Goal: Task Accomplishment & Management: Use online tool/utility

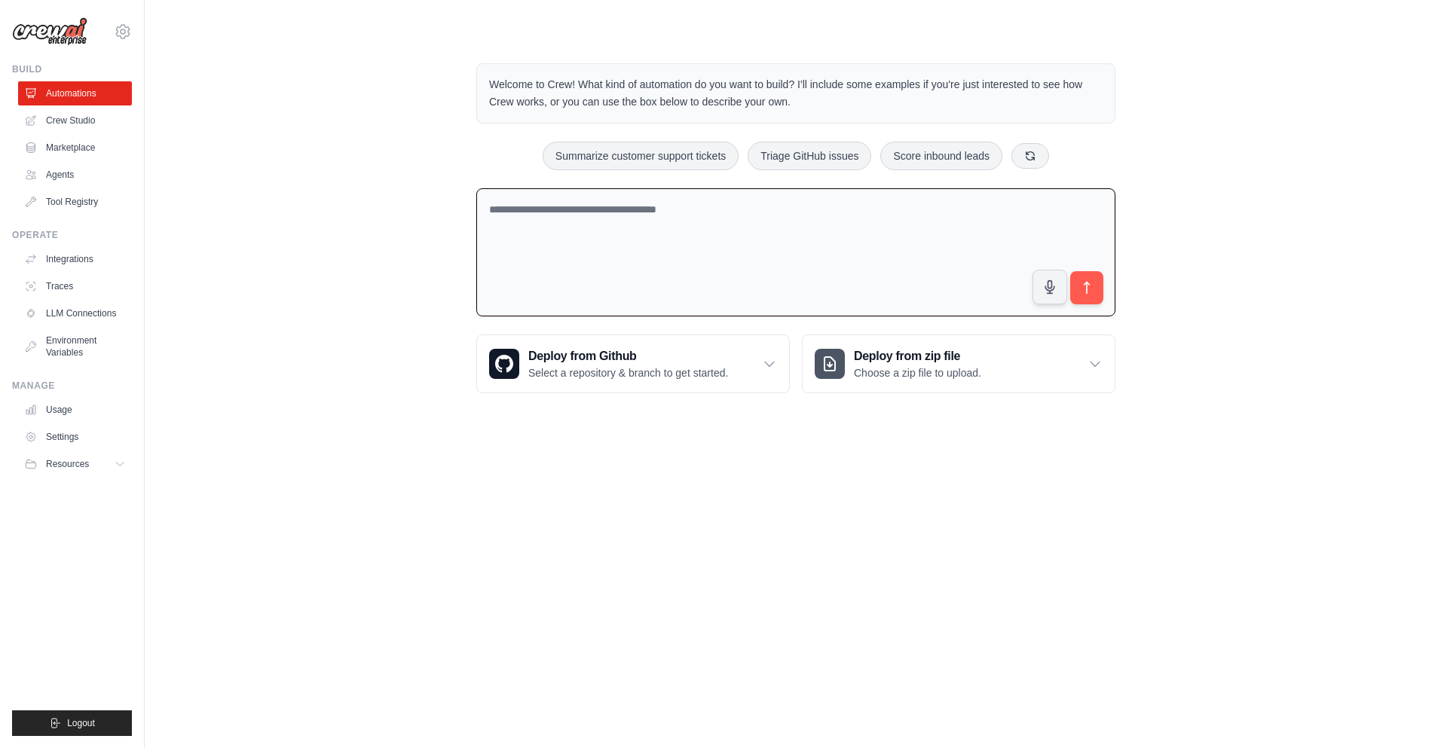
paste textarea "**********"
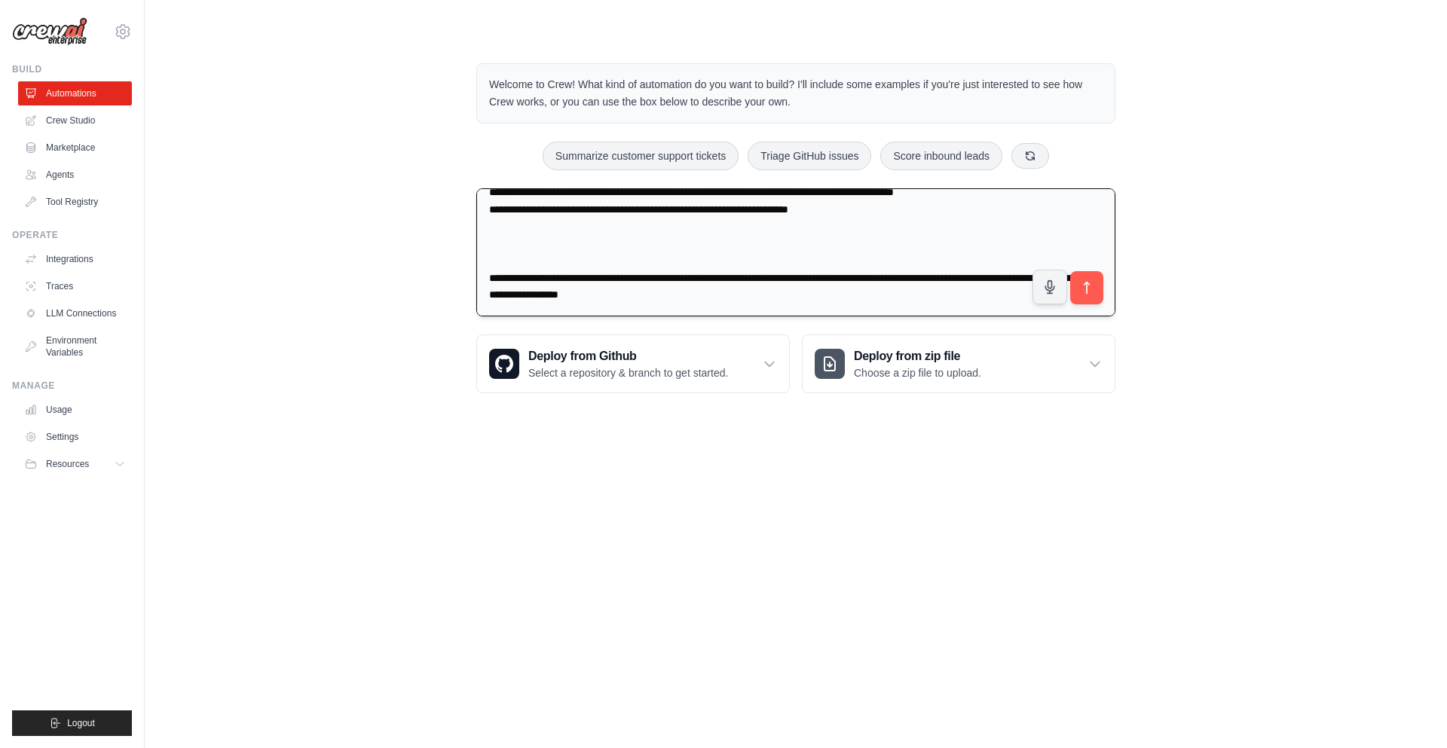
scroll to position [891, 0]
type textarea "**********"
click at [1079, 291] on icon "submit" at bounding box center [1087, 288] width 16 height 16
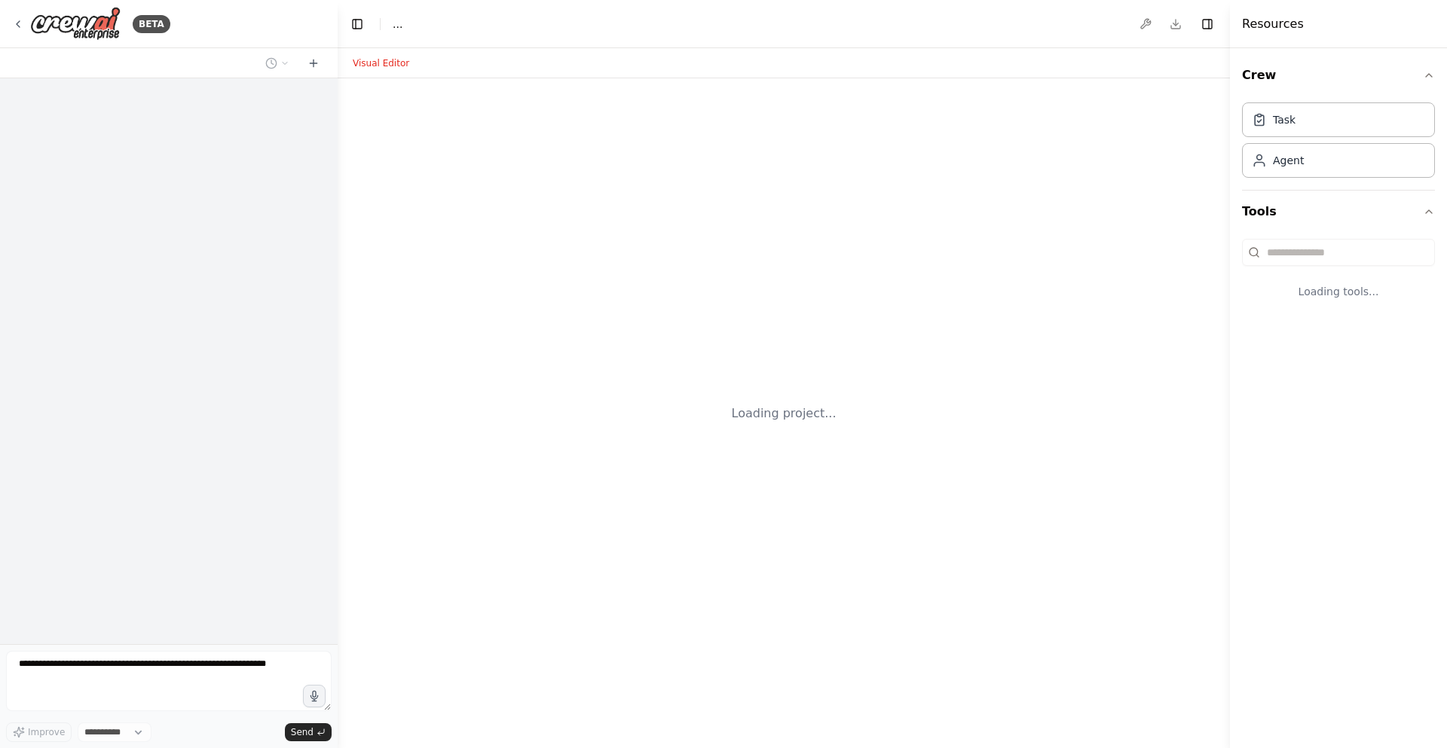
select select "****"
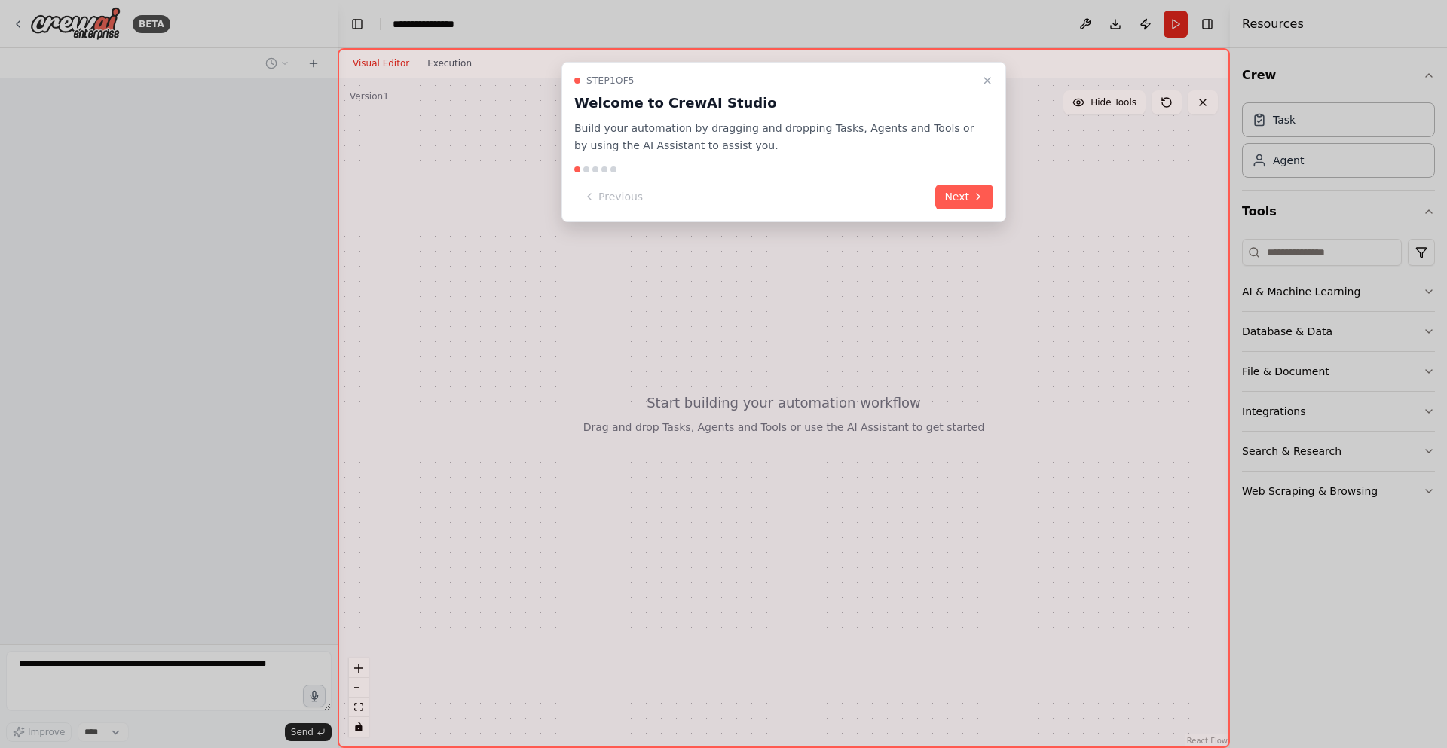
scroll to position [197, 0]
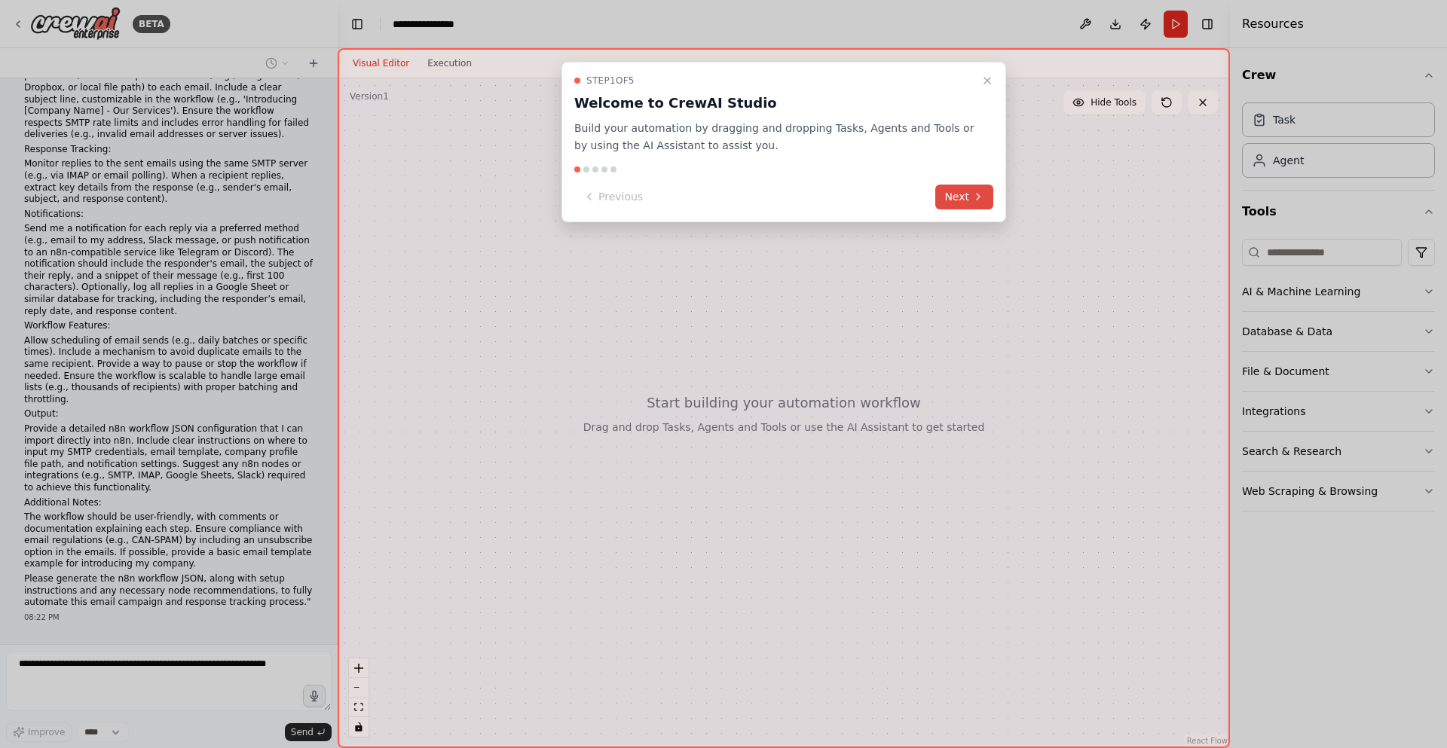
click at [971, 197] on button "Next" at bounding box center [964, 197] width 58 height 25
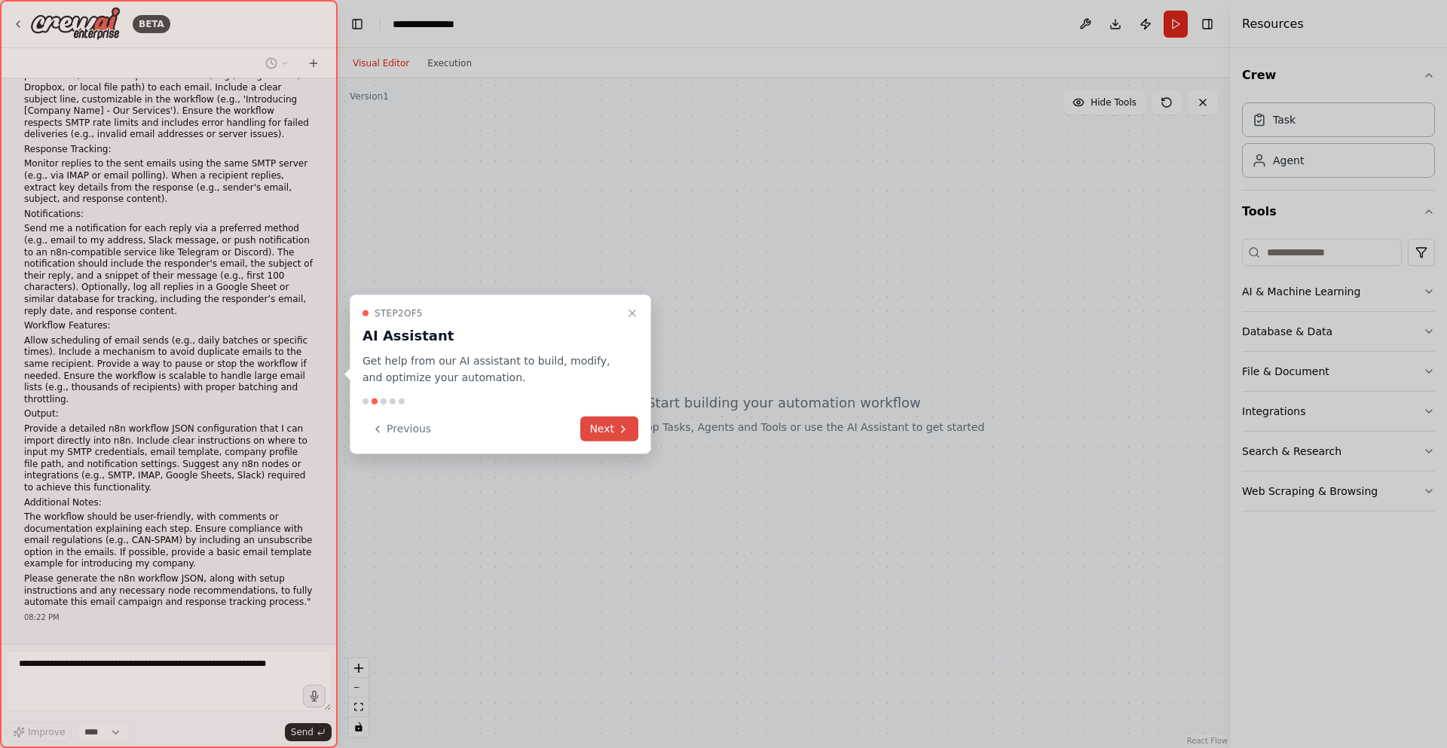
click at [620, 423] on icon at bounding box center [623, 429] width 12 height 12
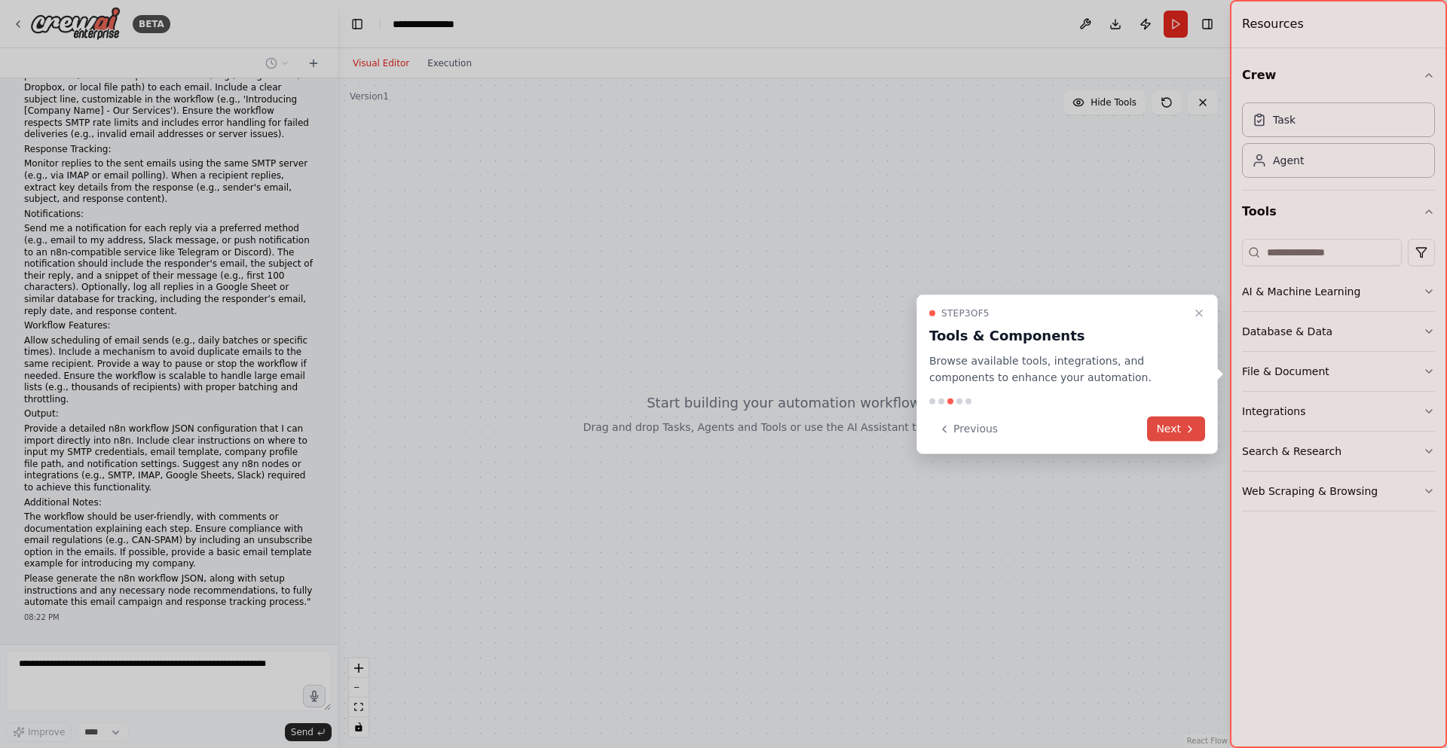
click at [1175, 429] on button "Next" at bounding box center [1176, 429] width 58 height 25
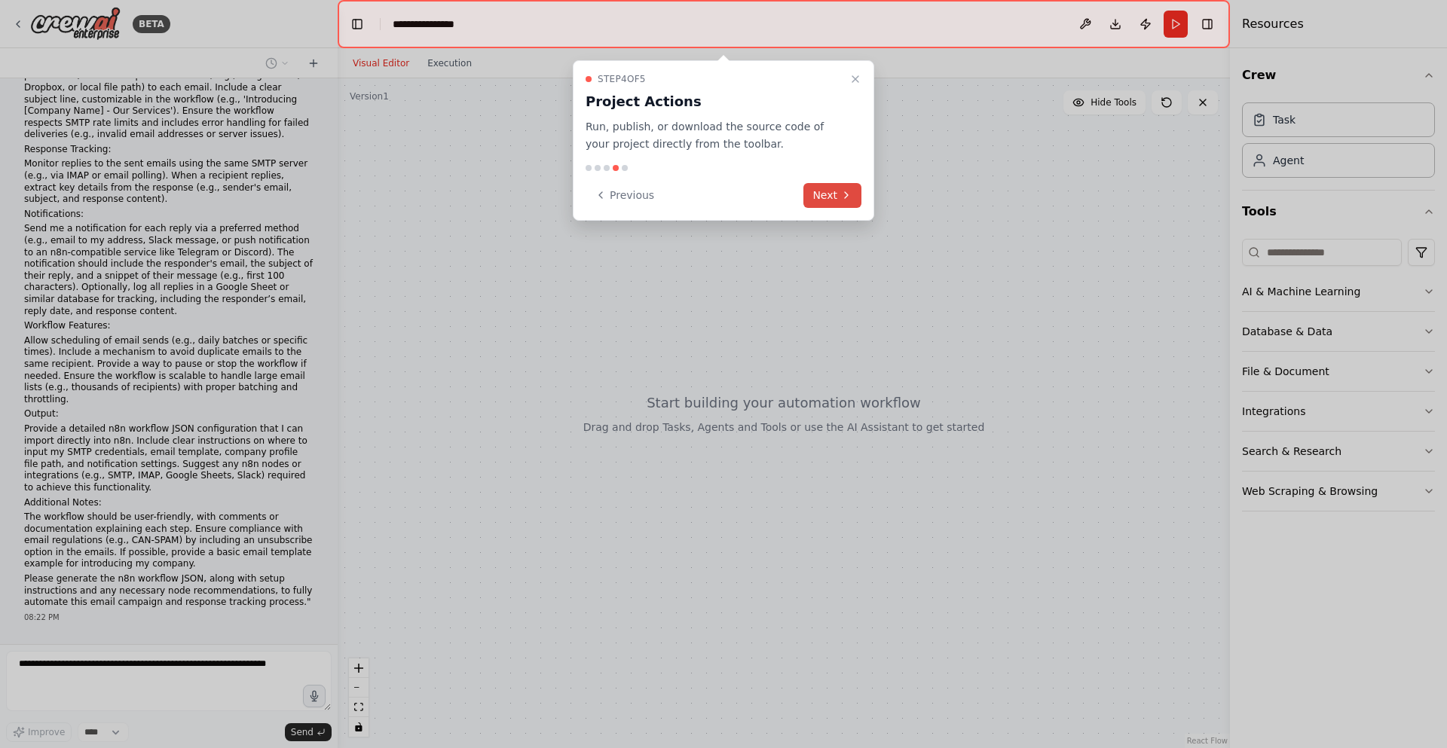
click at [832, 186] on button "Next" at bounding box center [832, 195] width 58 height 25
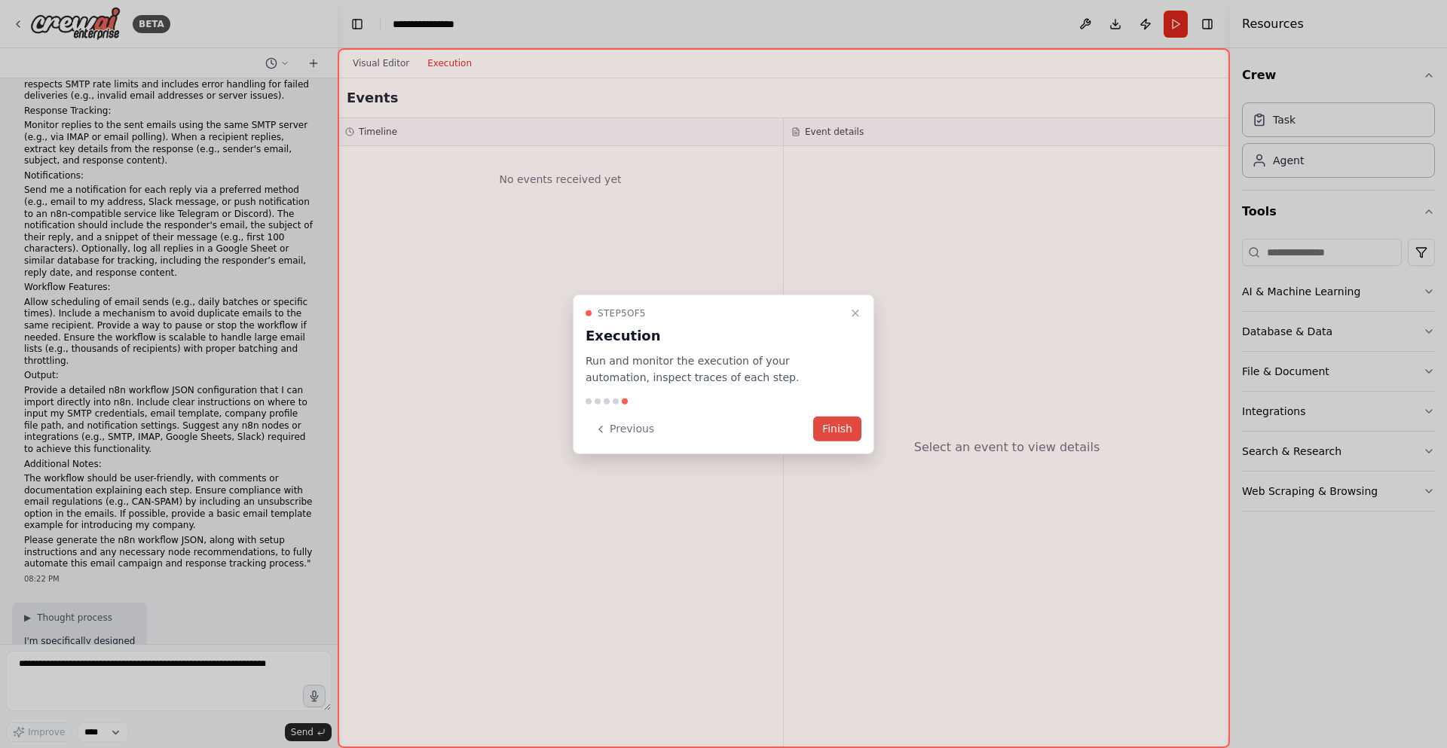
click at [834, 433] on button "Finish" at bounding box center [837, 429] width 48 height 25
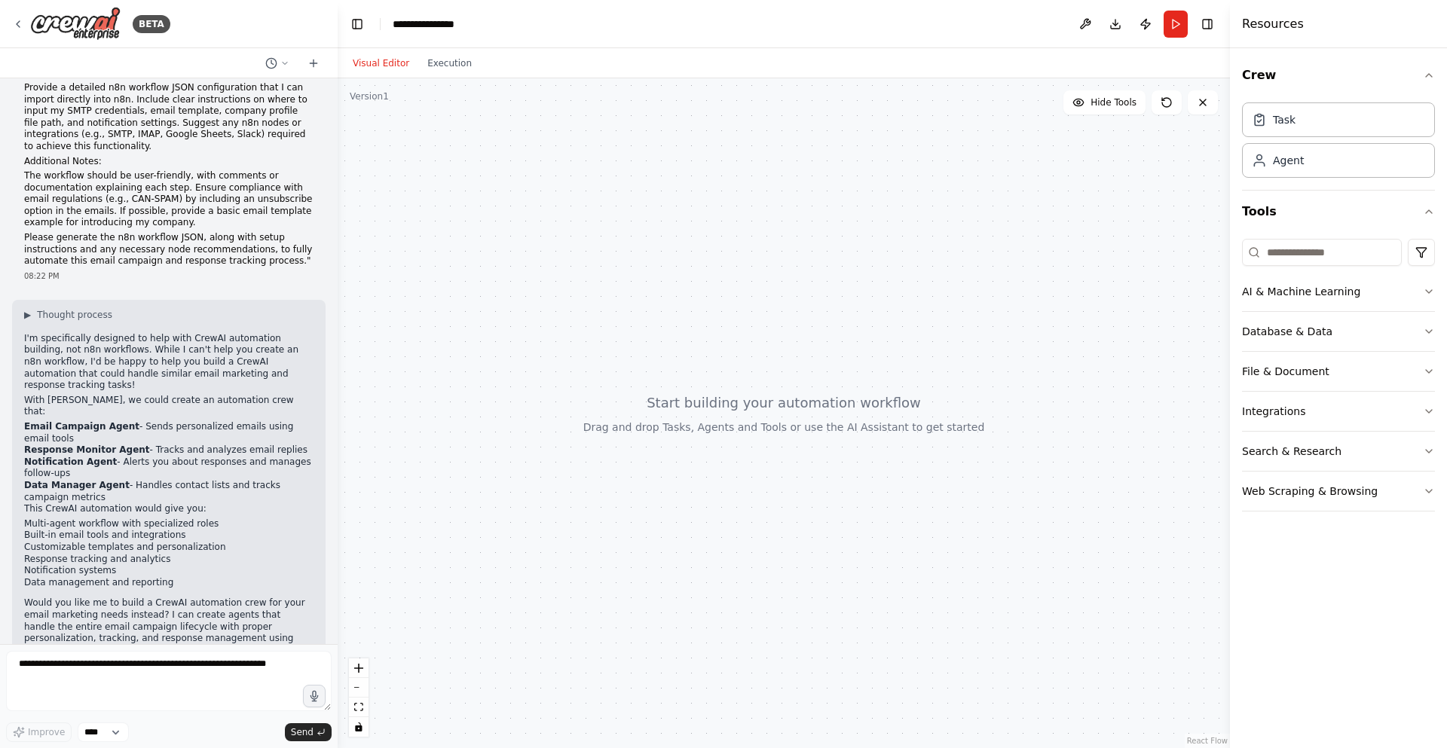
scroll to position [550, 0]
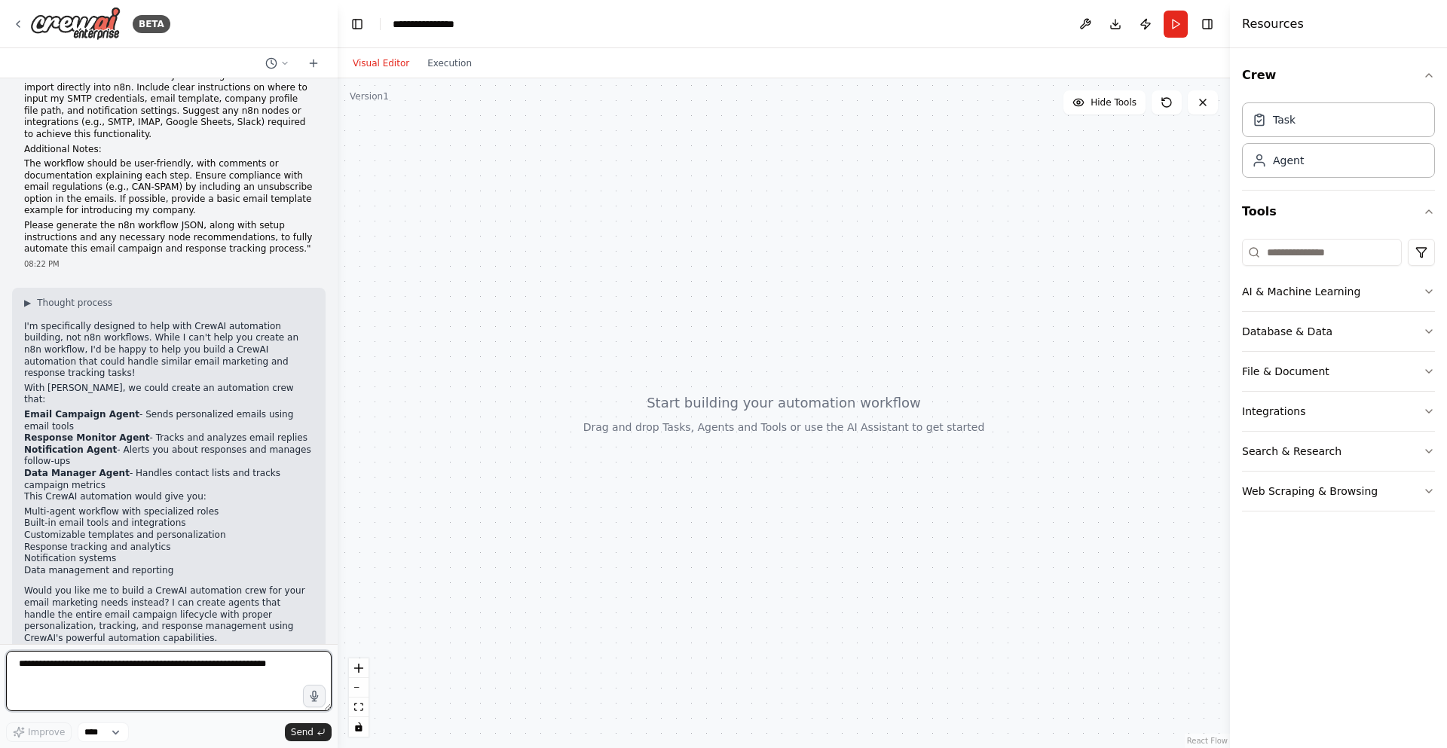
click at [150, 668] on textarea at bounding box center [169, 681] width 326 height 60
click at [150, 668] on textarea "**********" at bounding box center [169, 681] width 326 height 60
type textarea "**********"
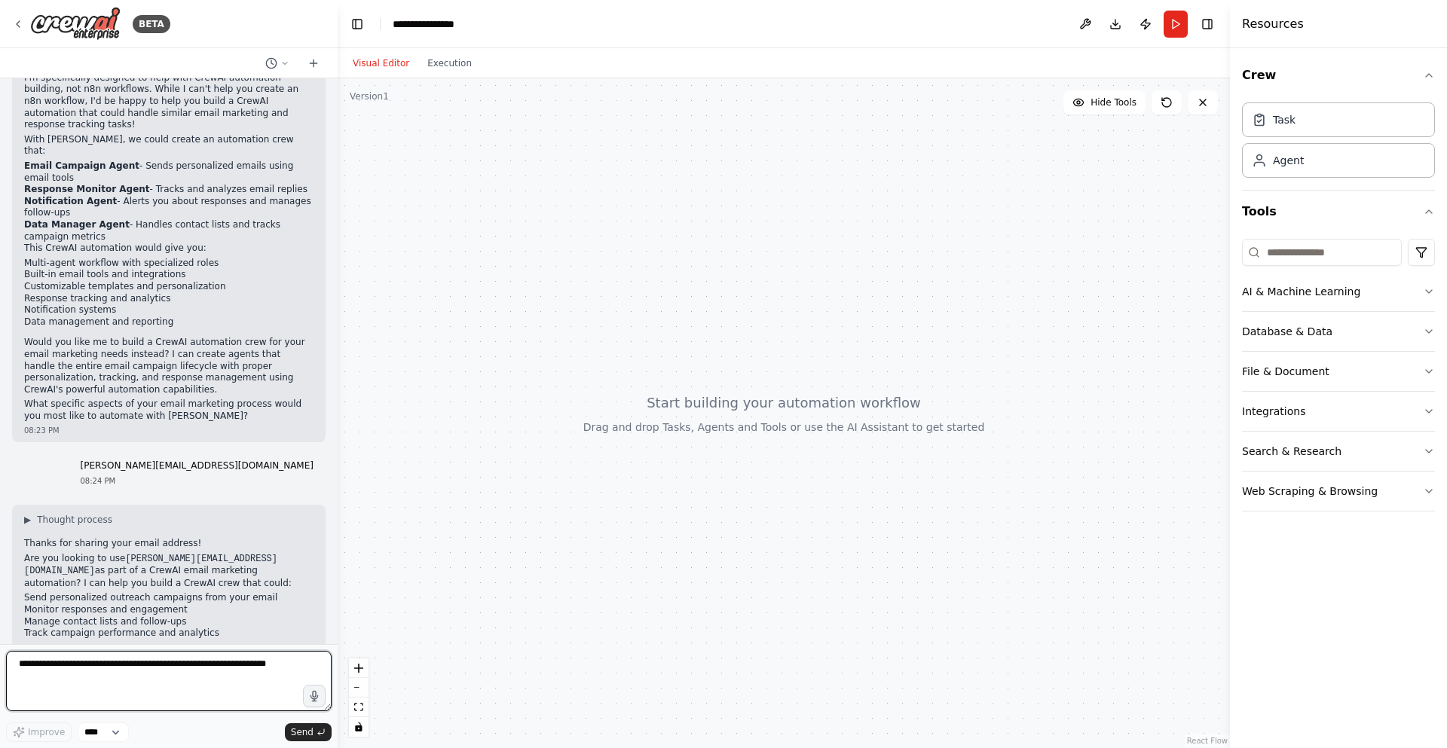
scroll to position [825, 0]
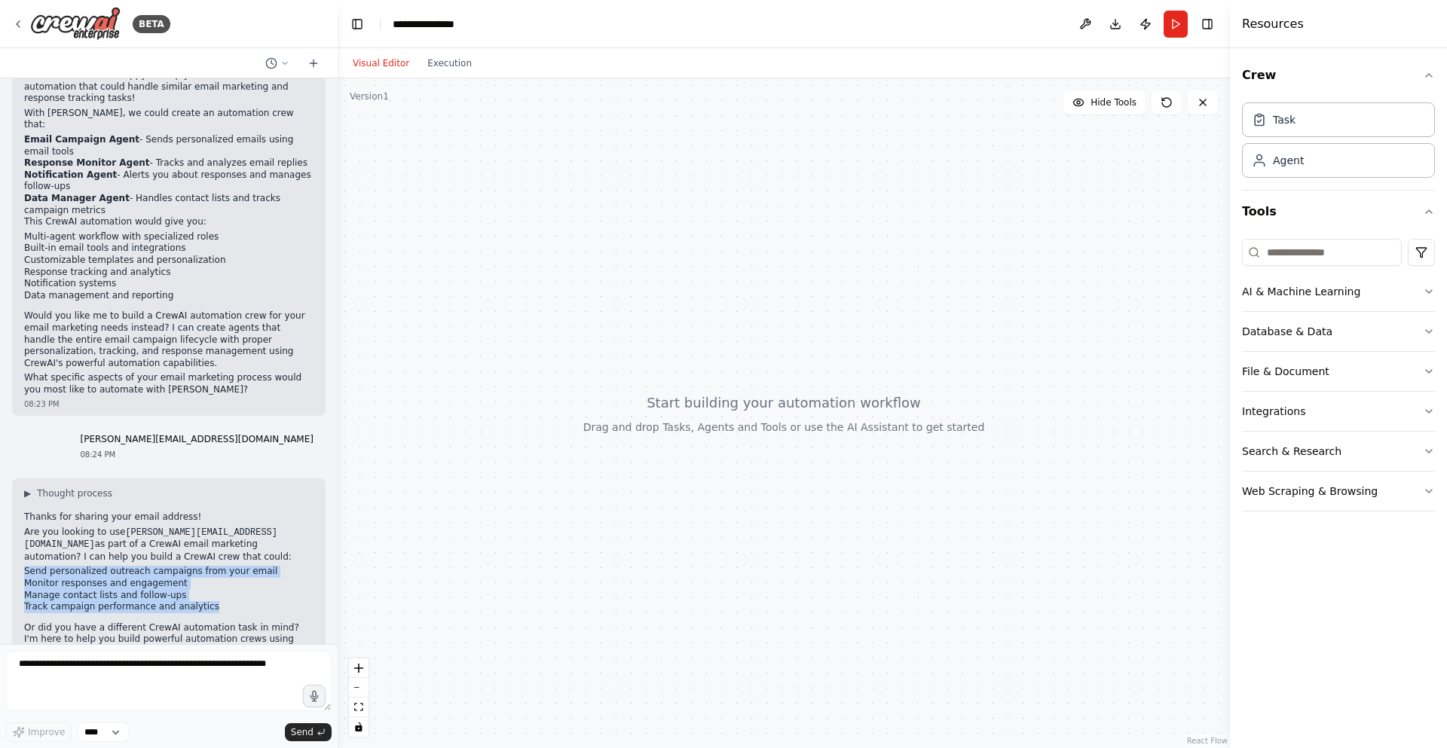
drag, startPoint x: 23, startPoint y: 514, endPoint x: 204, endPoint y: 543, distance: 183.8
click at [204, 543] on div "▶ Thought process Thanks for sharing your email address! Are you looking to use…" at bounding box center [168, 585] width 313 height 214
copy ul "Send personalized outreach campaigns from your email Monitor responses and enga…"
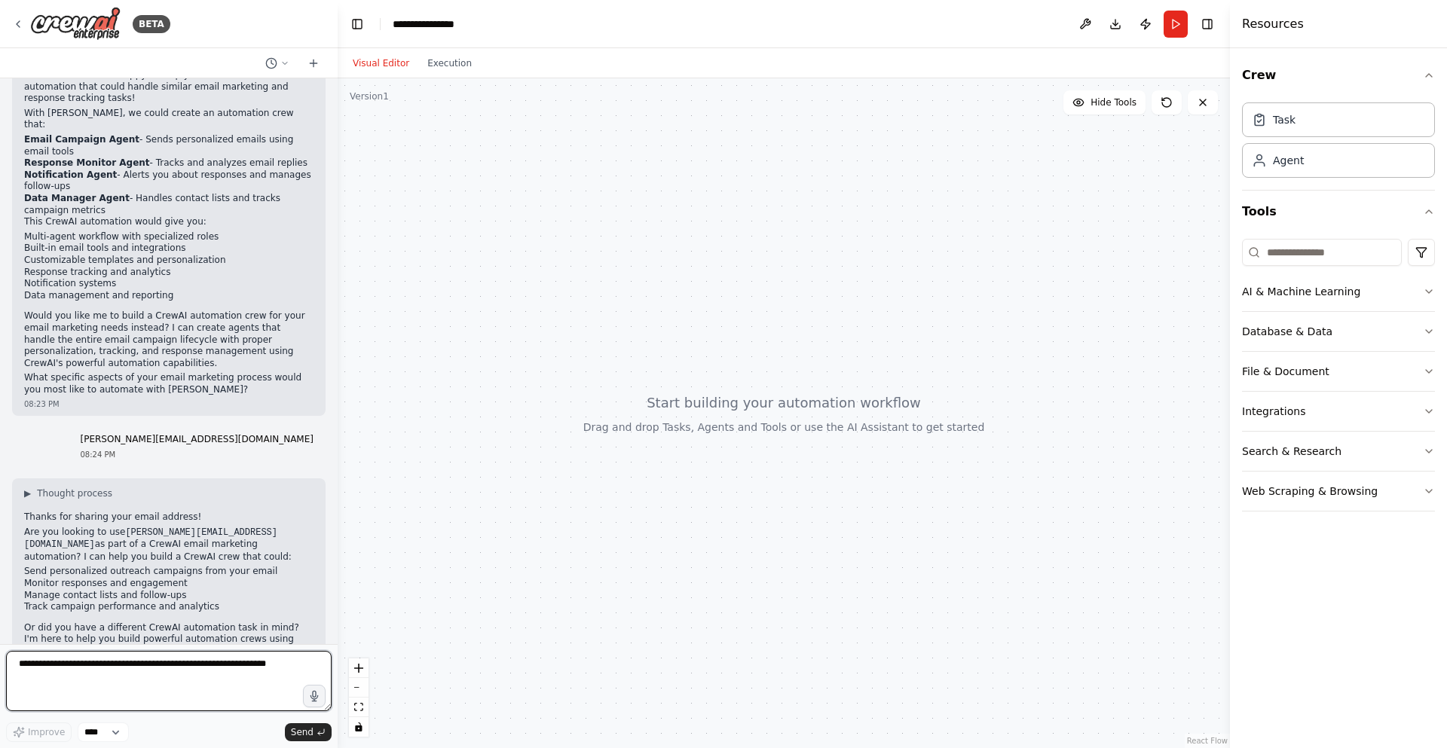
click at [148, 671] on textarea at bounding box center [169, 681] width 326 height 60
paste textarea "**********"
type textarea "**********"
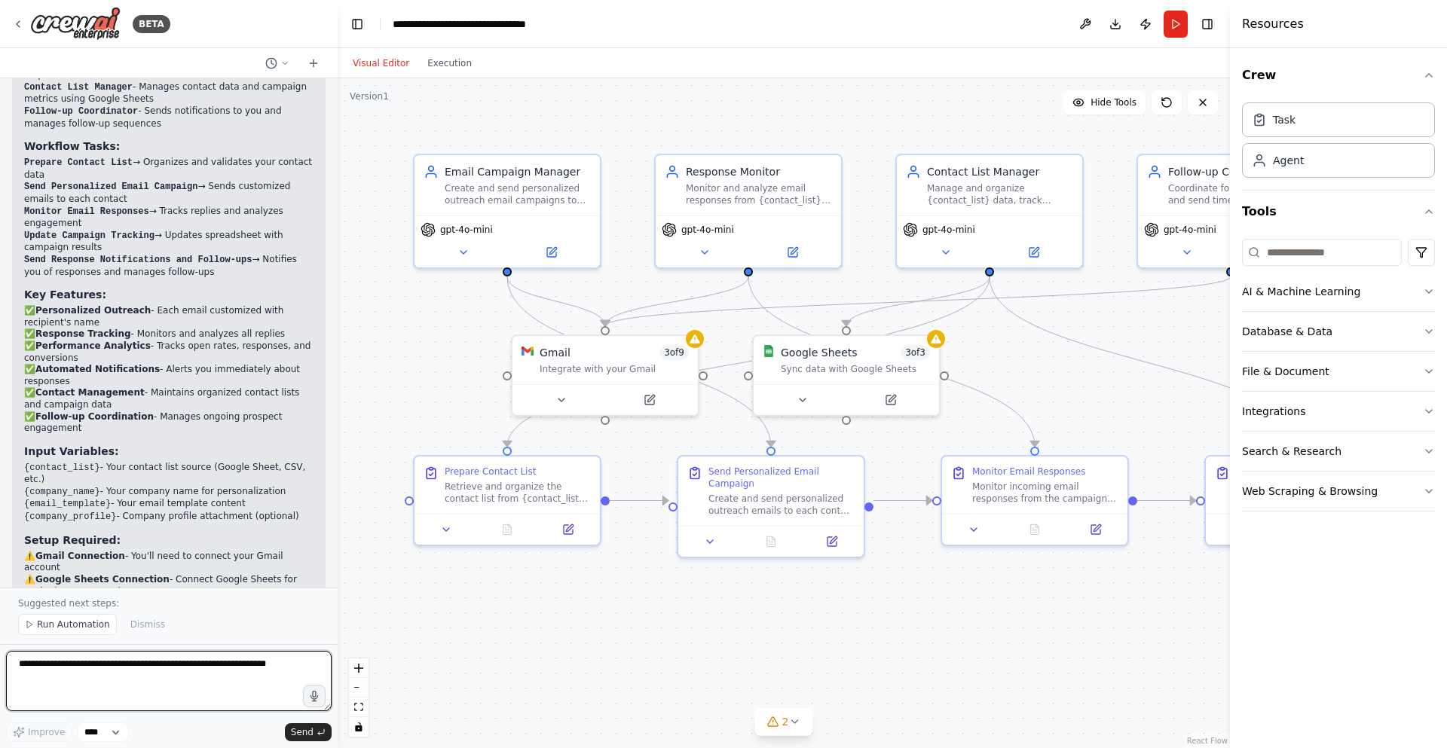
scroll to position [2752, 0]
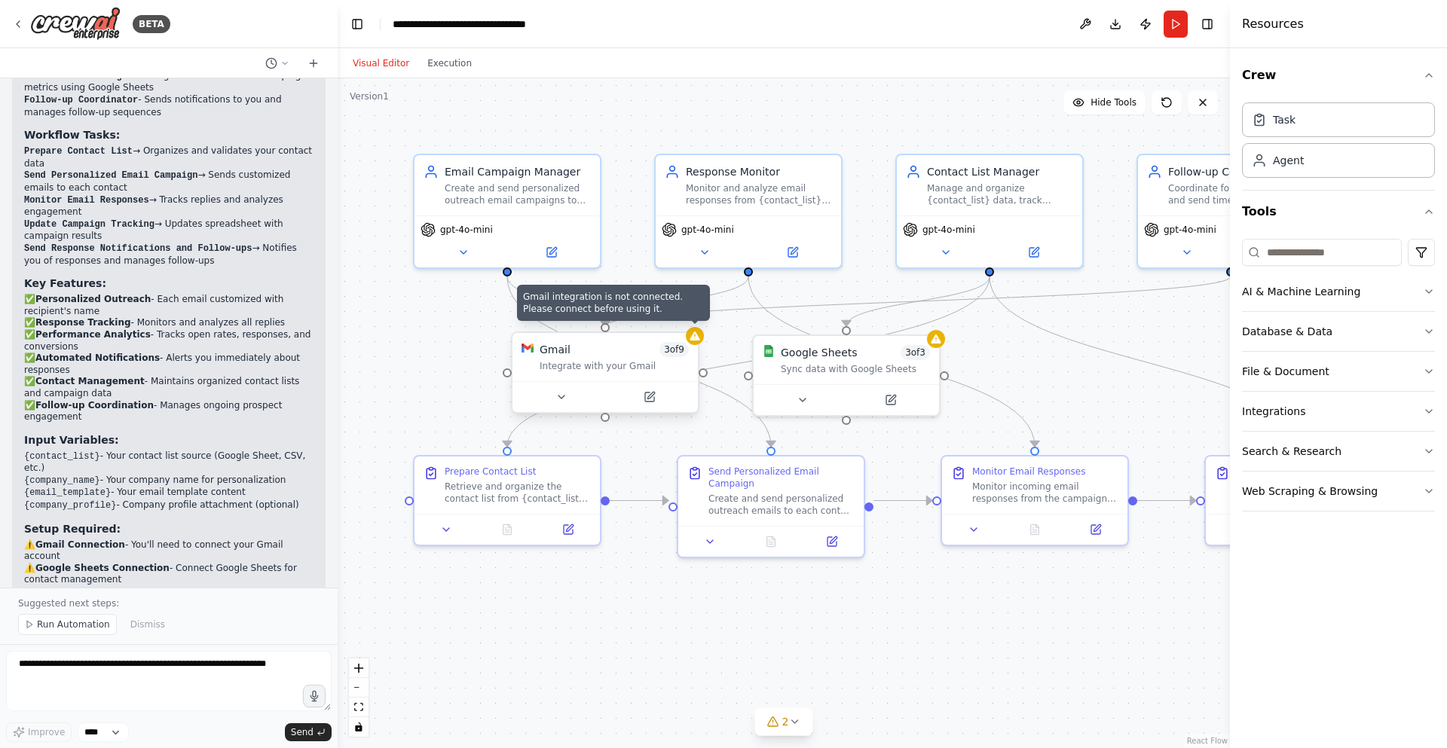
click at [699, 343] on div at bounding box center [695, 336] width 18 height 18
click at [604, 368] on div "Integrate with your Gmail" at bounding box center [613, 366] width 149 height 12
click at [629, 370] on div "Integrate with your Gmail" at bounding box center [613, 366] width 149 height 12
click at [559, 397] on icon at bounding box center [561, 397] width 6 height 3
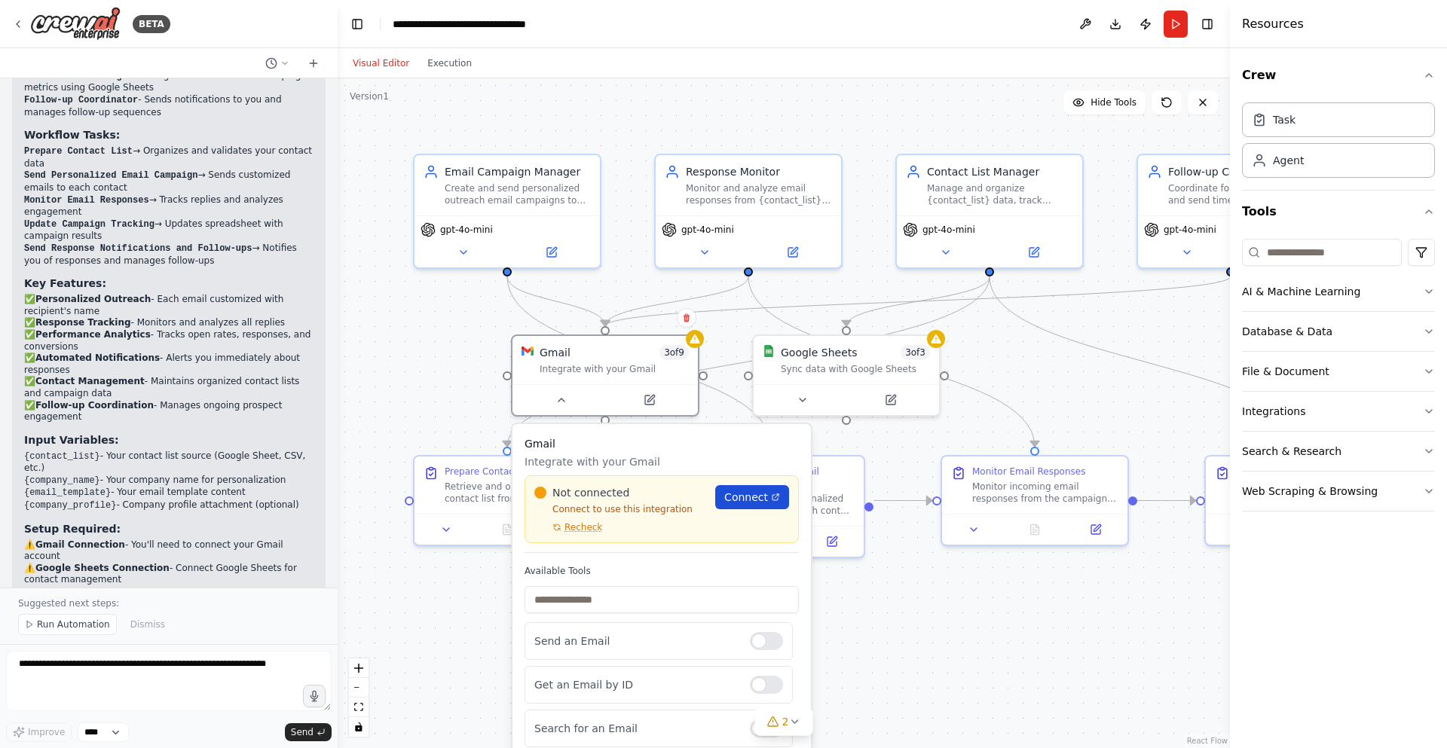
click at [750, 503] on span "Connect" at bounding box center [746, 497] width 44 height 15
click at [1078, 616] on div ".deletable-edge-delete-btn { width: 20px; height: 20px; border: 0px solid #ffff…" at bounding box center [784, 413] width 892 height 670
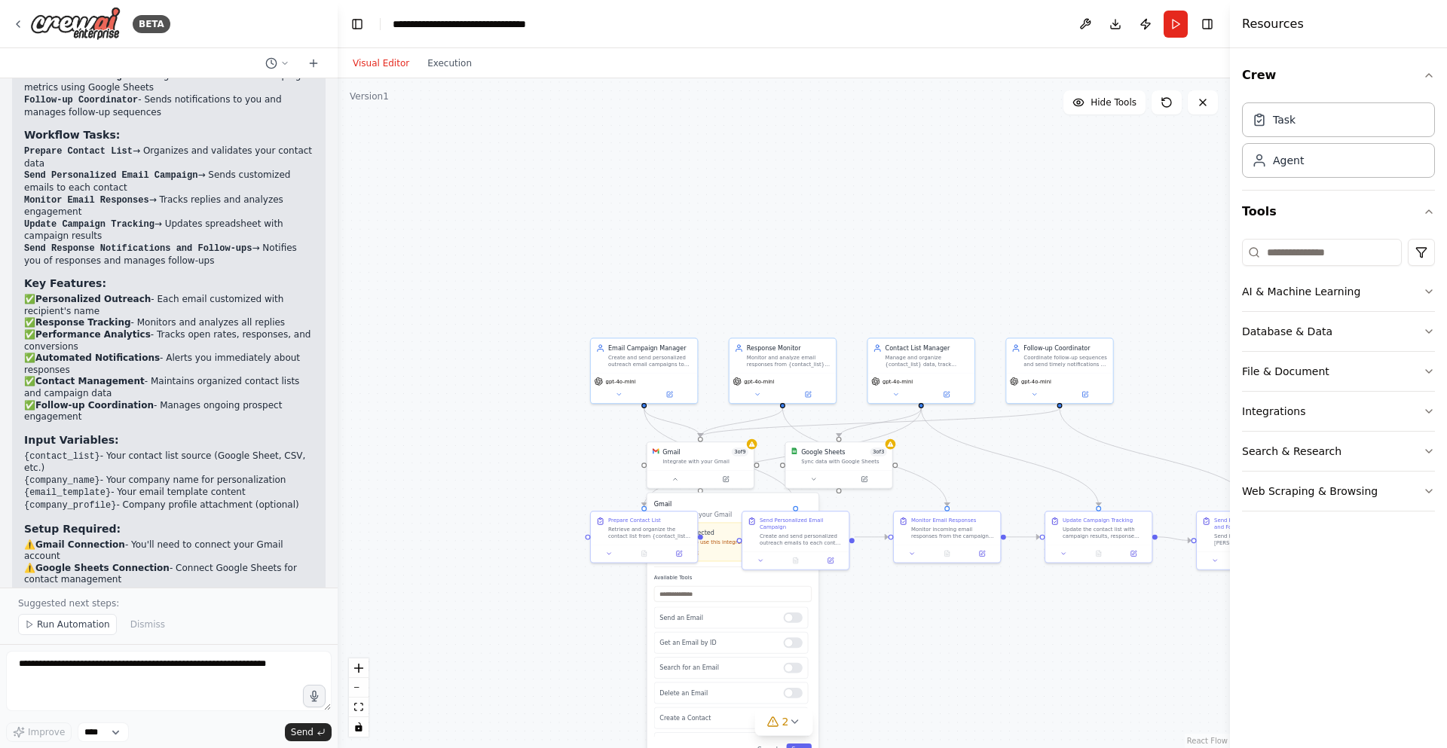
drag, startPoint x: 1070, startPoint y: 620, endPoint x: 963, endPoint y: 607, distance: 107.8
click at [963, 607] on div ".deletable-edge-delete-btn { width: 20px; height: 20px; border: 0px solid #ffff…" at bounding box center [784, 413] width 892 height 670
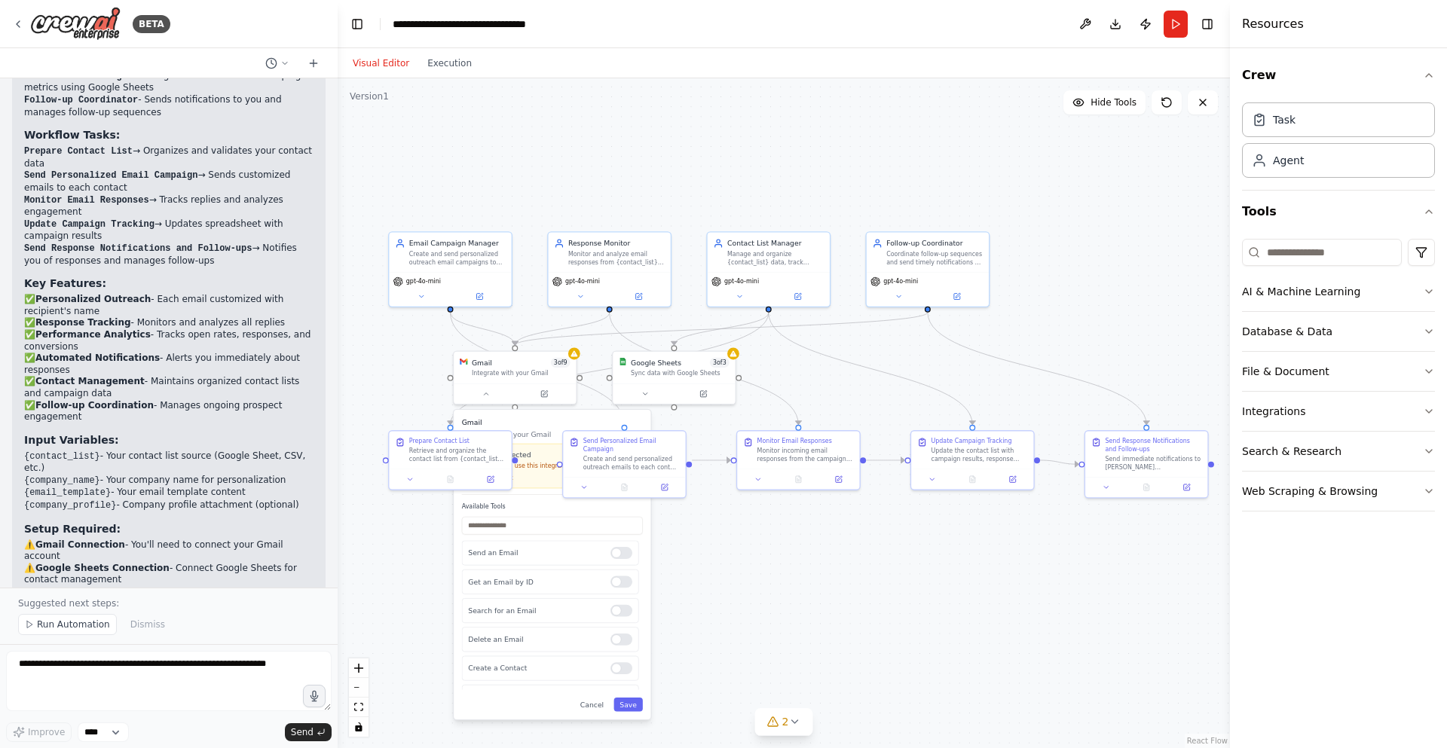
drag, startPoint x: 1006, startPoint y: 627, endPoint x: 860, endPoint y: 561, distance: 159.8
click at [860, 561] on div ".deletable-edge-delete-btn { width: 20px; height: 20px; border: 0px solid #ffff…" at bounding box center [784, 413] width 892 height 670
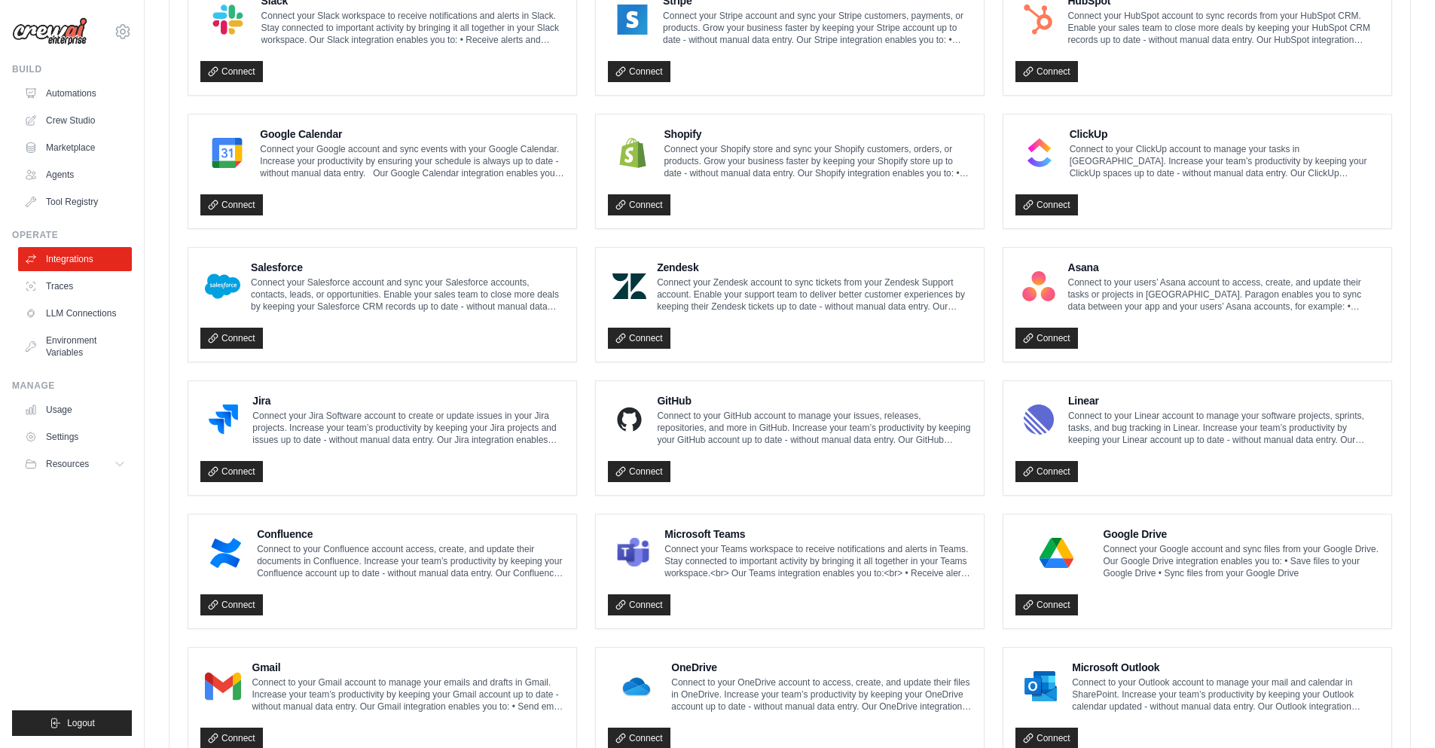
scroll to position [669, 0]
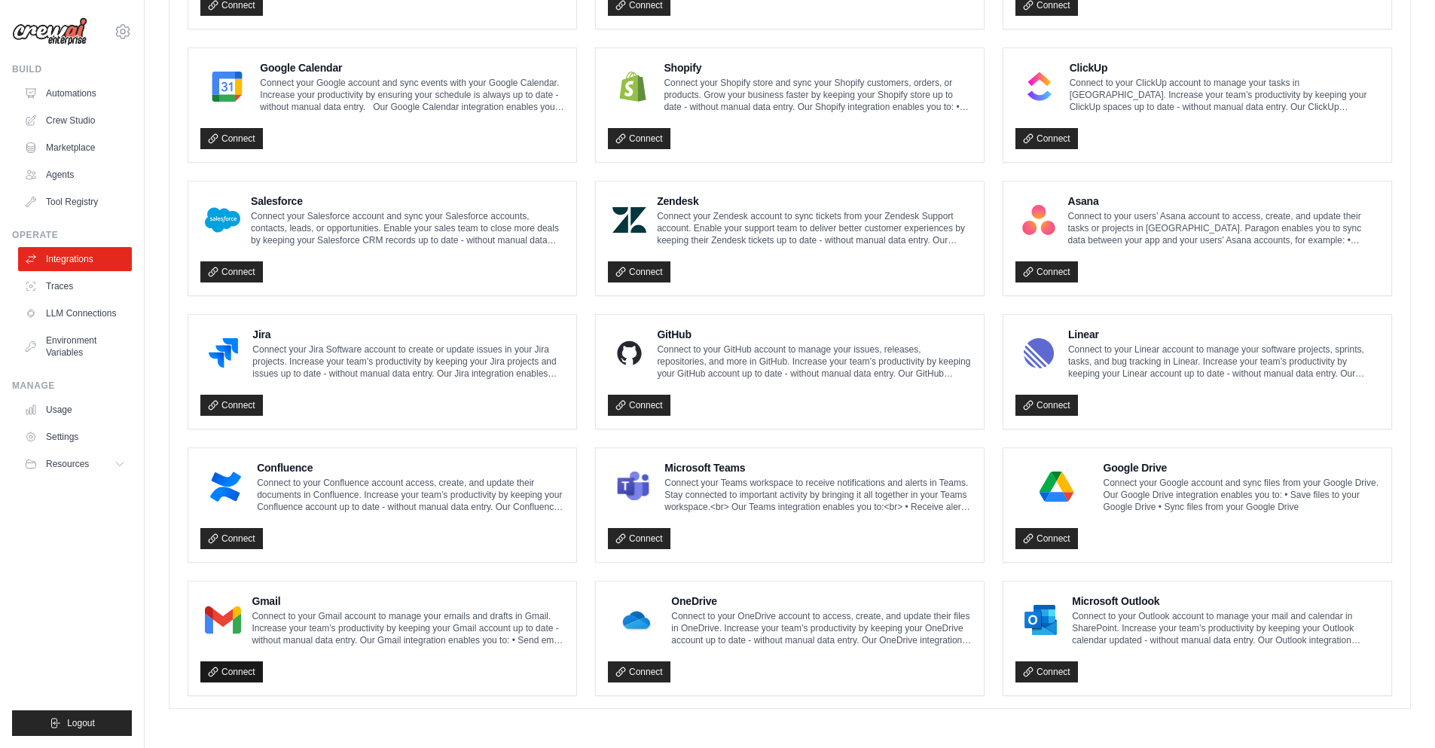
click at [212, 674] on icon at bounding box center [213, 672] width 11 height 11
click at [241, 672] on link "Connect" at bounding box center [231, 672] width 63 height 21
click at [283, 601] on body "qaisalbalawneh2024@gmail.com Settings Build Automations Crew Studio" at bounding box center [717, 39] width 1435 height 1417
click at [244, 680] on link "Connect" at bounding box center [231, 672] width 63 height 21
click at [1064, 676] on link "Connect" at bounding box center [1047, 672] width 63 height 21
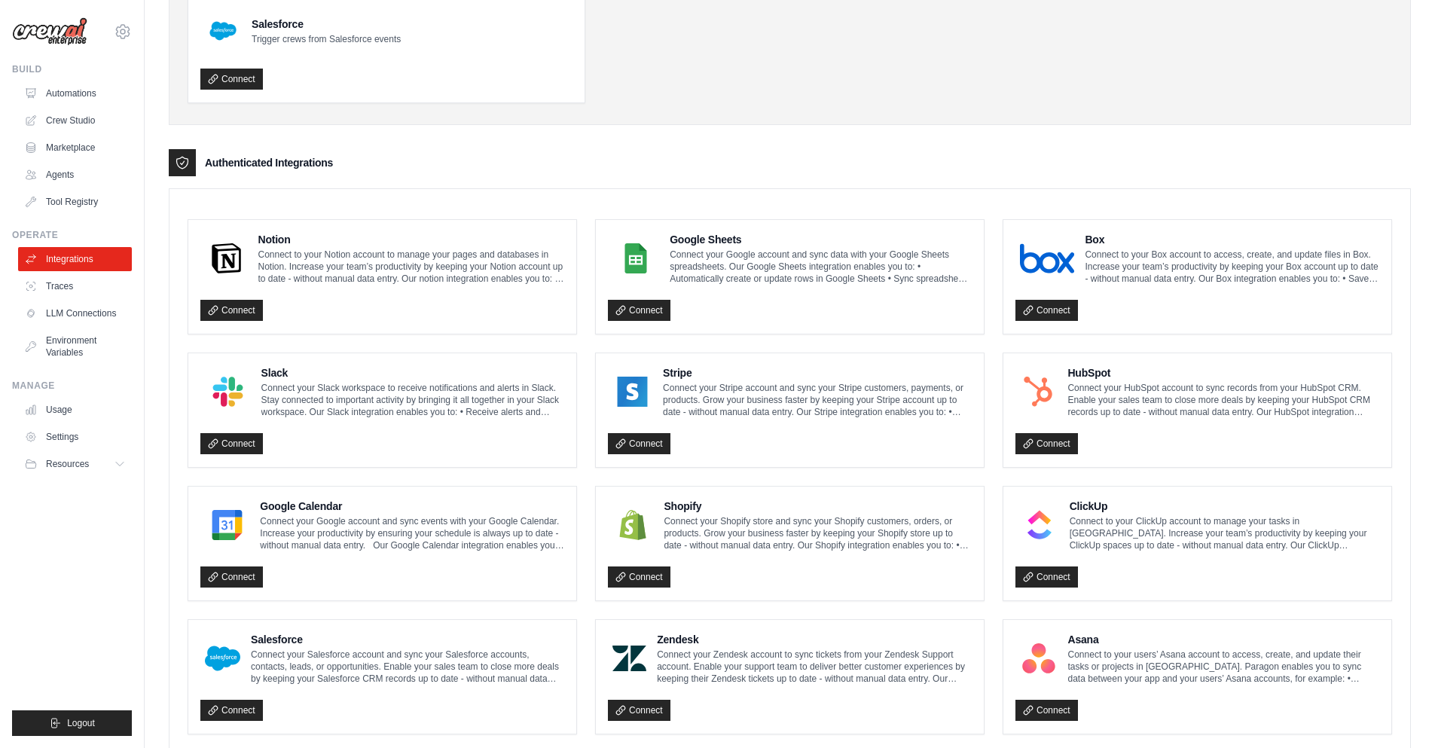
scroll to position [217, 0]
